Goal: Information Seeking & Learning: Check status

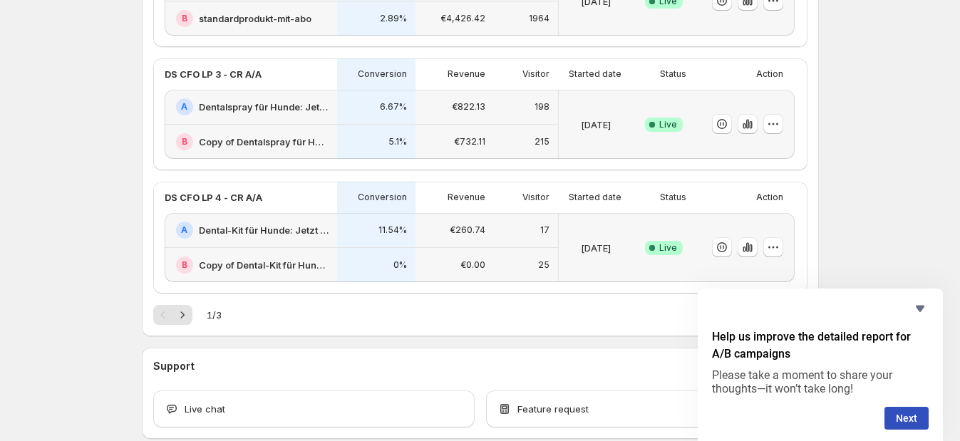
scroll to position [712, 0]
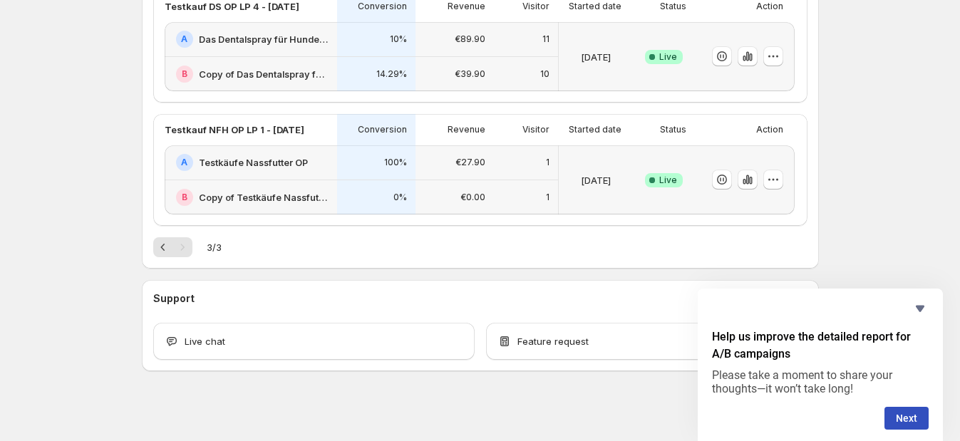
scroll to position [323, 0]
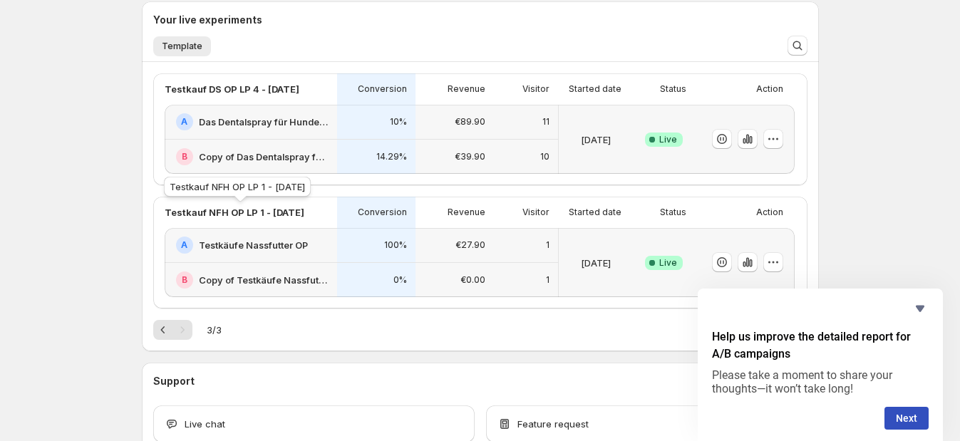
click at [250, 211] on p "Testkauf NFH OP LP 1 - [DATE]" at bounding box center [235, 212] width 140 height 14
click at [254, 240] on h2 "Testkäufe Nassfutter OP" at bounding box center [253, 245] width 109 height 14
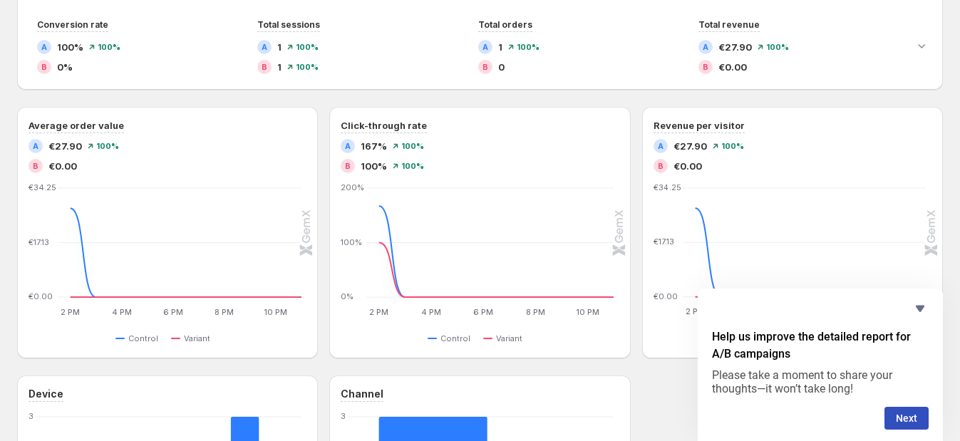
scroll to position [267, 0]
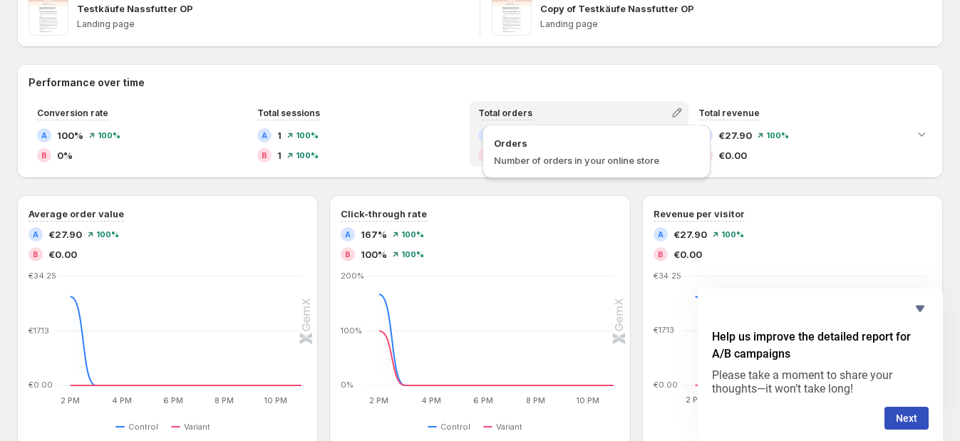
click at [500, 113] on span "Total orders" at bounding box center [505, 113] width 54 height 11
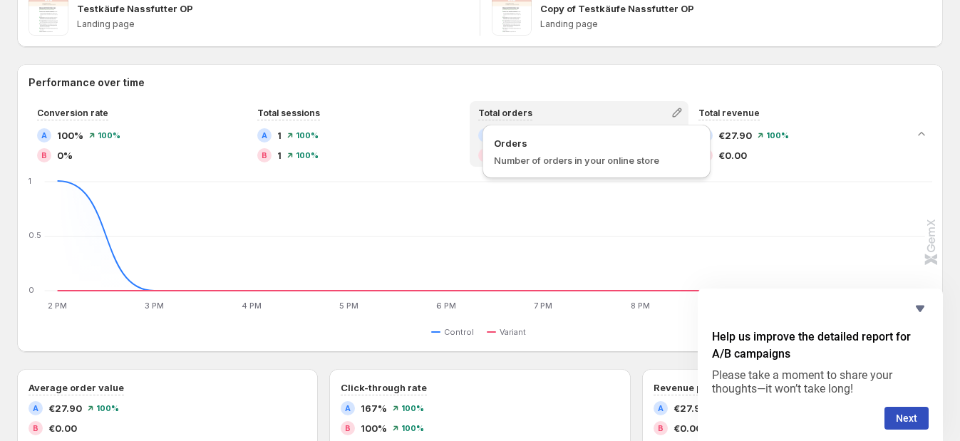
click at [500, 113] on span "Total orders" at bounding box center [505, 113] width 54 height 11
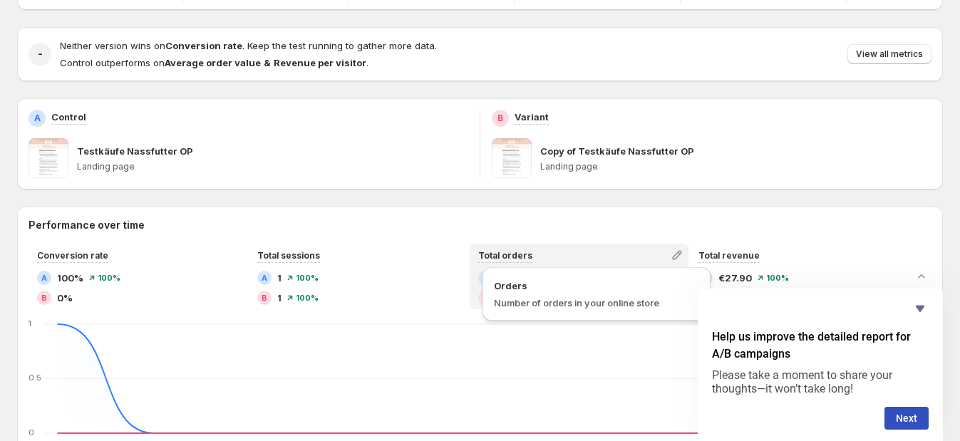
scroll to position [0, 0]
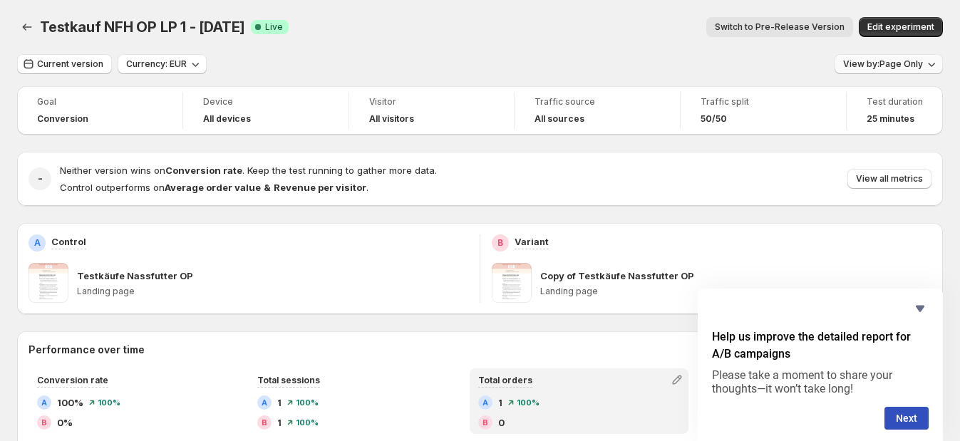
click at [862, 64] on span "View by: Page Only" at bounding box center [883, 63] width 80 height 11
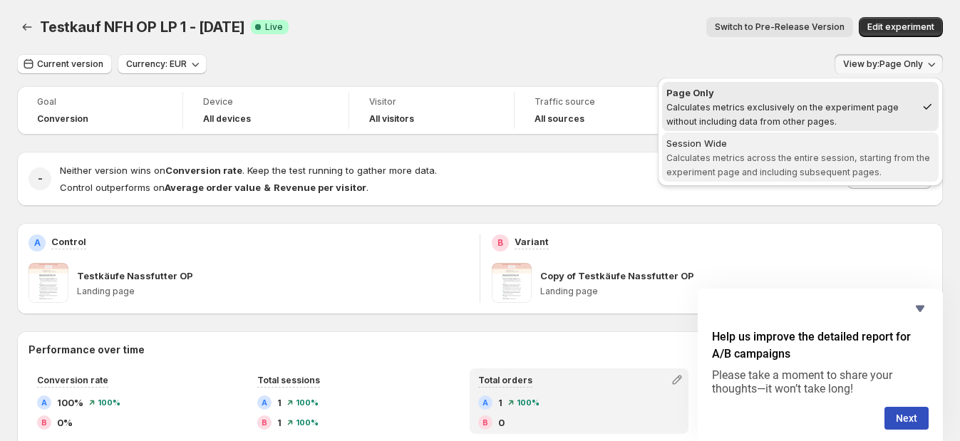
click at [850, 139] on div "Session Wide" at bounding box center [800, 143] width 268 height 14
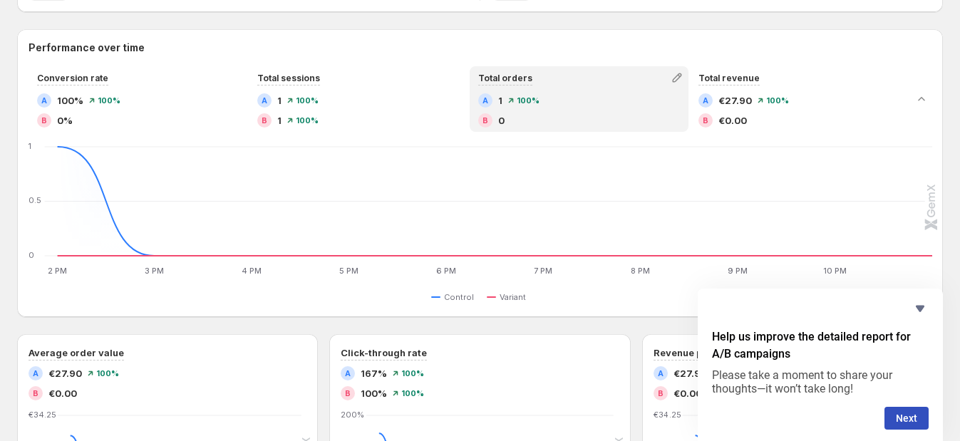
scroll to position [107, 0]
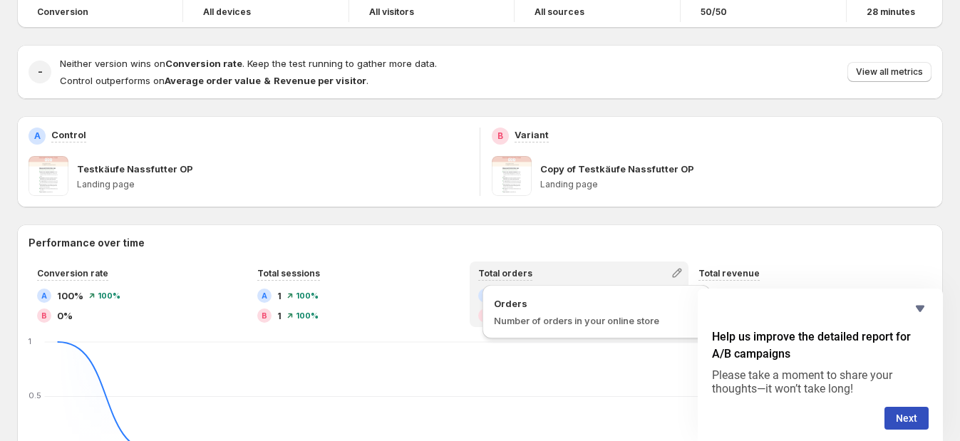
click at [509, 266] on div "Total orders" at bounding box center [505, 273] width 54 height 15
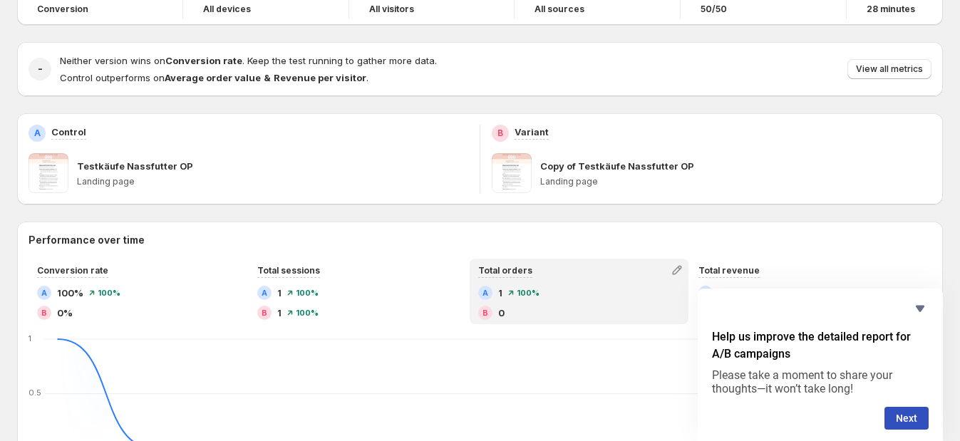
scroll to position [18, 0]
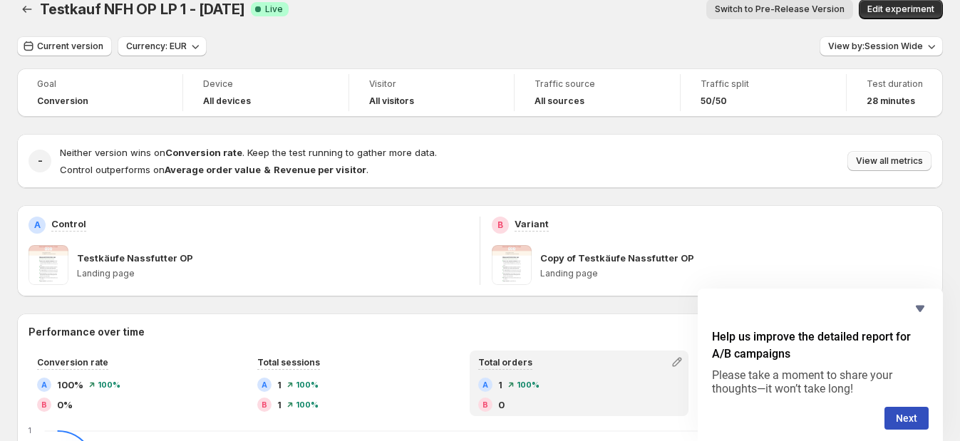
click at [895, 167] on button "View all metrics" at bounding box center [889, 161] width 84 height 20
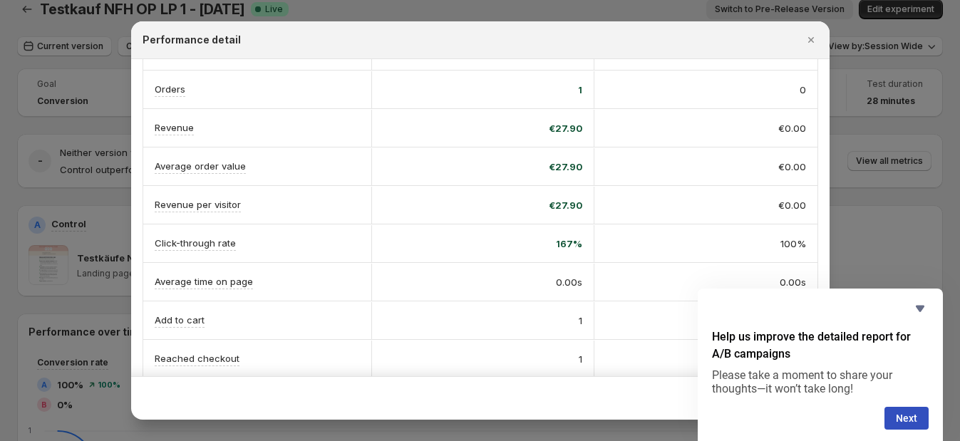
scroll to position [0, 0]
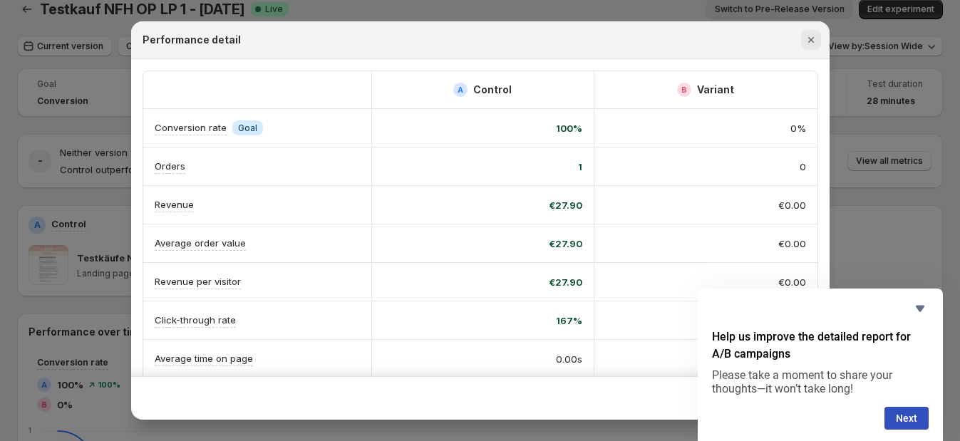
click at [809, 36] on icon "Close" at bounding box center [811, 40] width 14 height 14
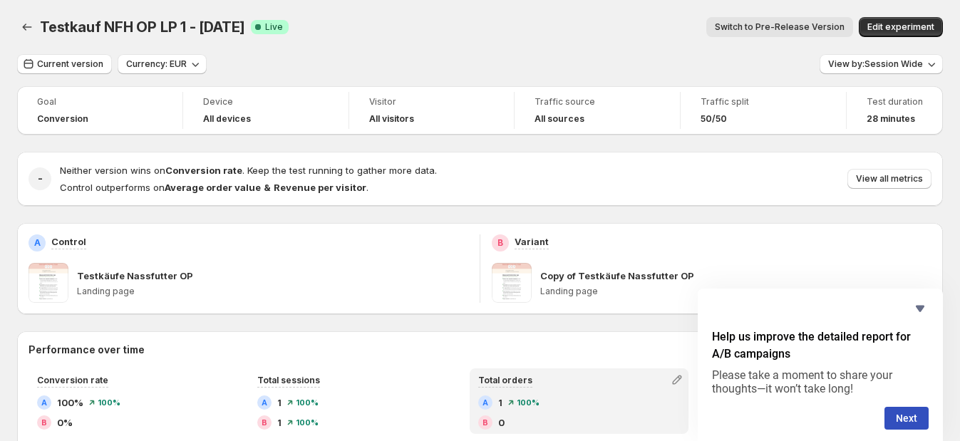
drag, startPoint x: 43, startPoint y: 25, endPoint x: 253, endPoint y: 26, distance: 210.2
click at [245, 26] on span "Testkauf NFH OP LP 1 - [DATE]" at bounding box center [142, 27] width 205 height 17
copy span "Testkauf NFH OP LP 1 - [DATE]"
